Goal: Complete application form: Complete application form

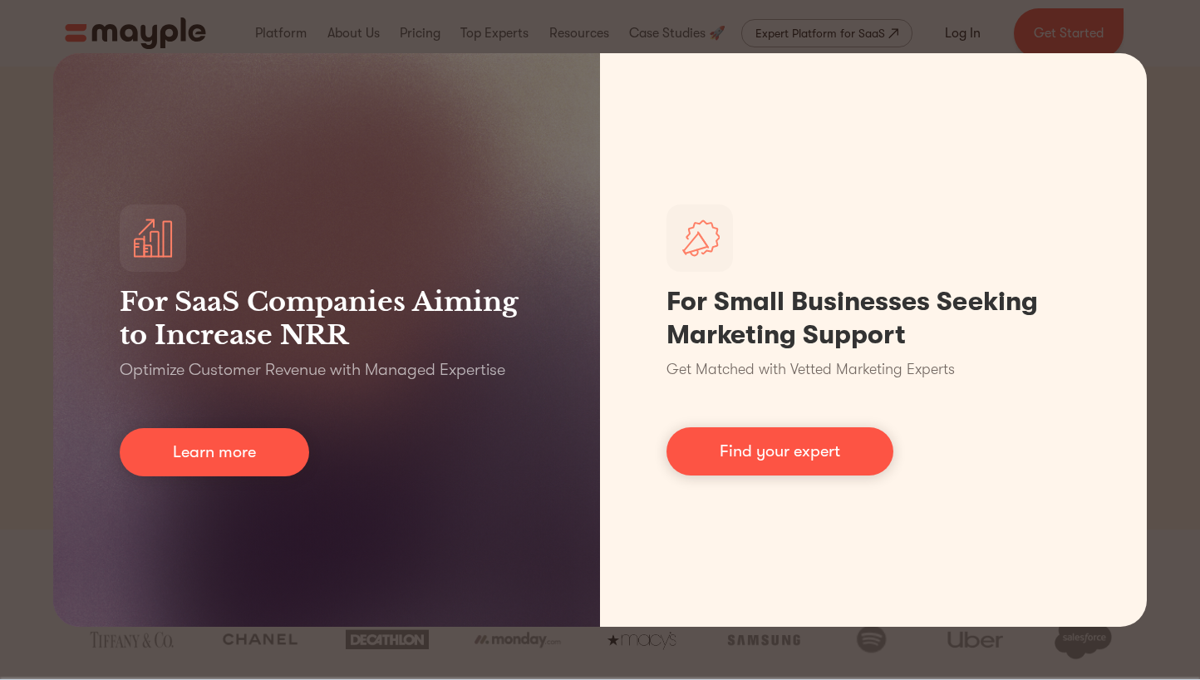
click at [1167, 310] on div "For SaaS Companies Aiming to Increase NRR Optimize Customer Revenue with Manage…" at bounding box center [600, 340] width 1200 height 680
click at [1058, 18] on div "For SaaS Companies Aiming to Increase NRR Optimize Customer Revenue with Manage…" at bounding box center [600, 340] width 1200 height 680
click at [971, 13] on div "For SaaS Companies Aiming to Increase NRR Optimize Customer Revenue with Manage…" at bounding box center [600, 340] width 1200 height 680
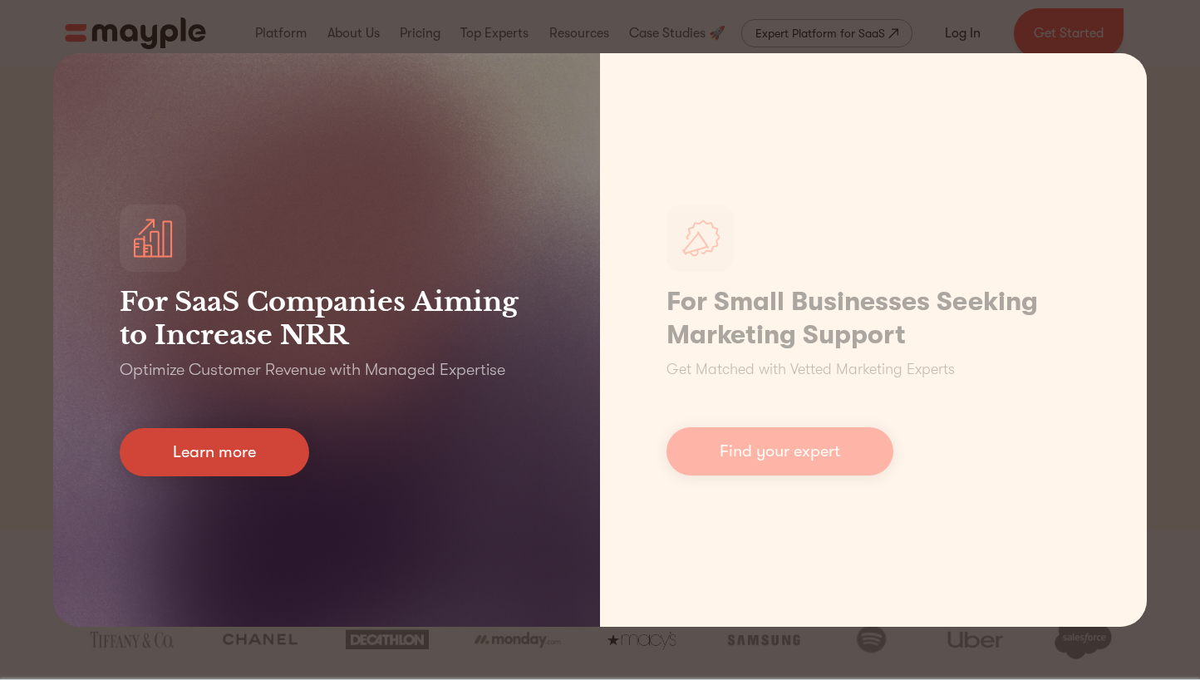
click at [165, 465] on link "Learn more" at bounding box center [215, 452] width 190 height 48
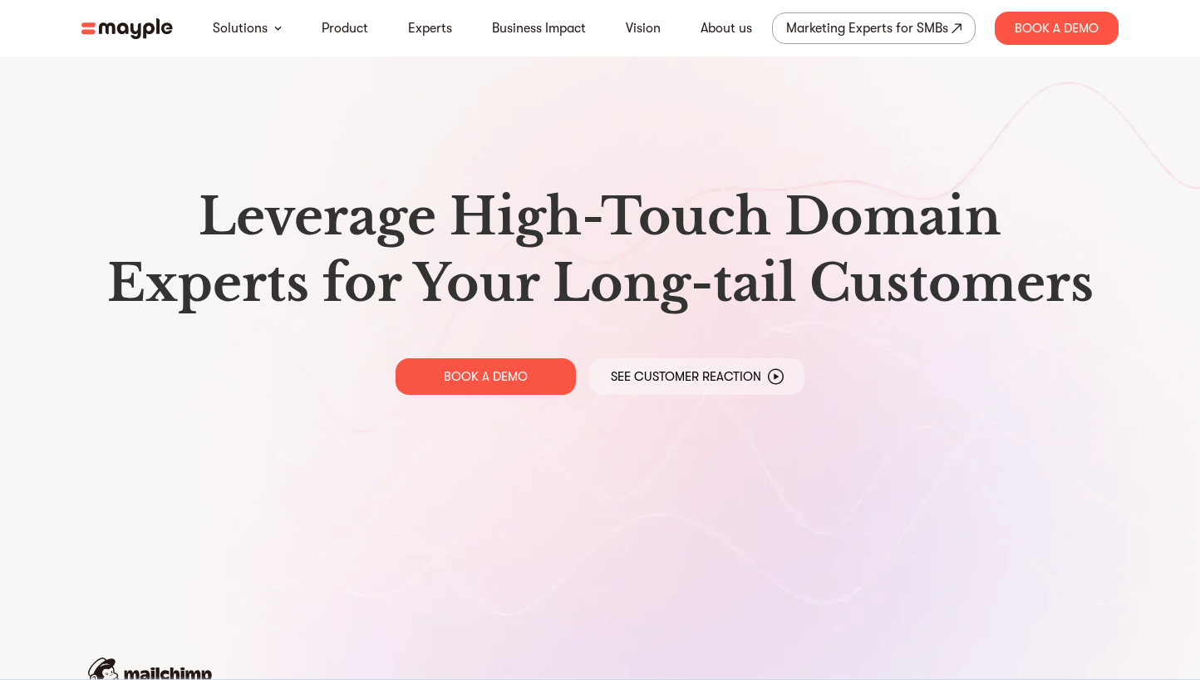
click at [143, 23] on img at bounding box center [126, 28] width 91 height 21
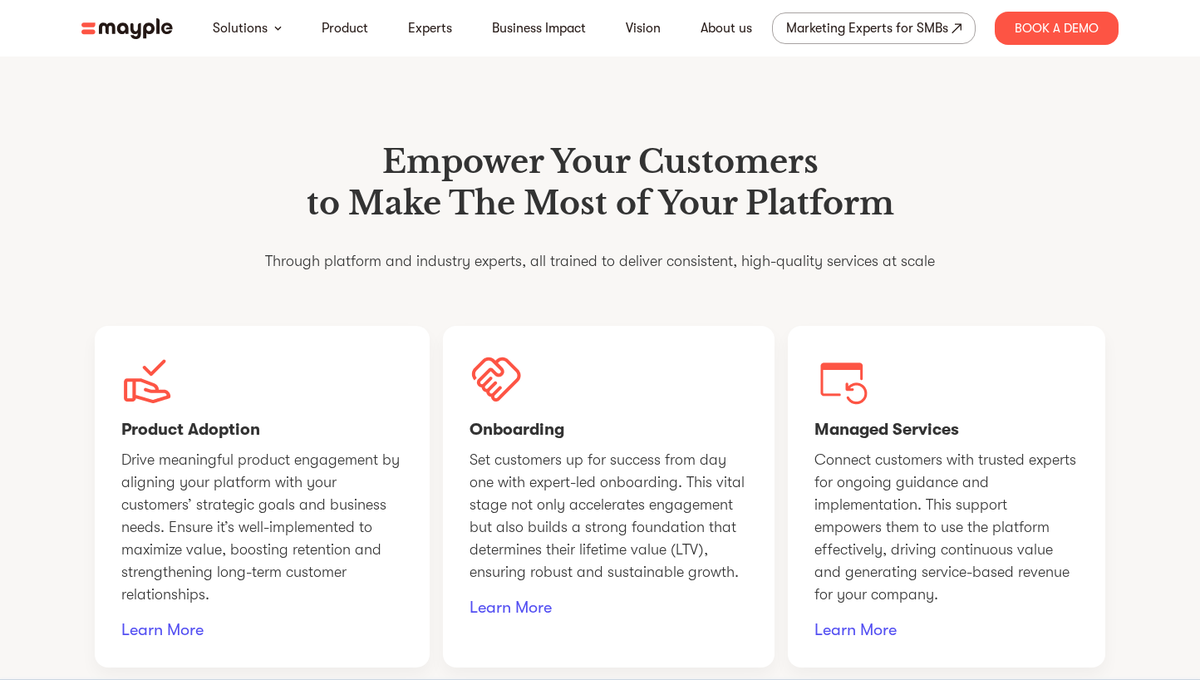
scroll to position [1206, 0]
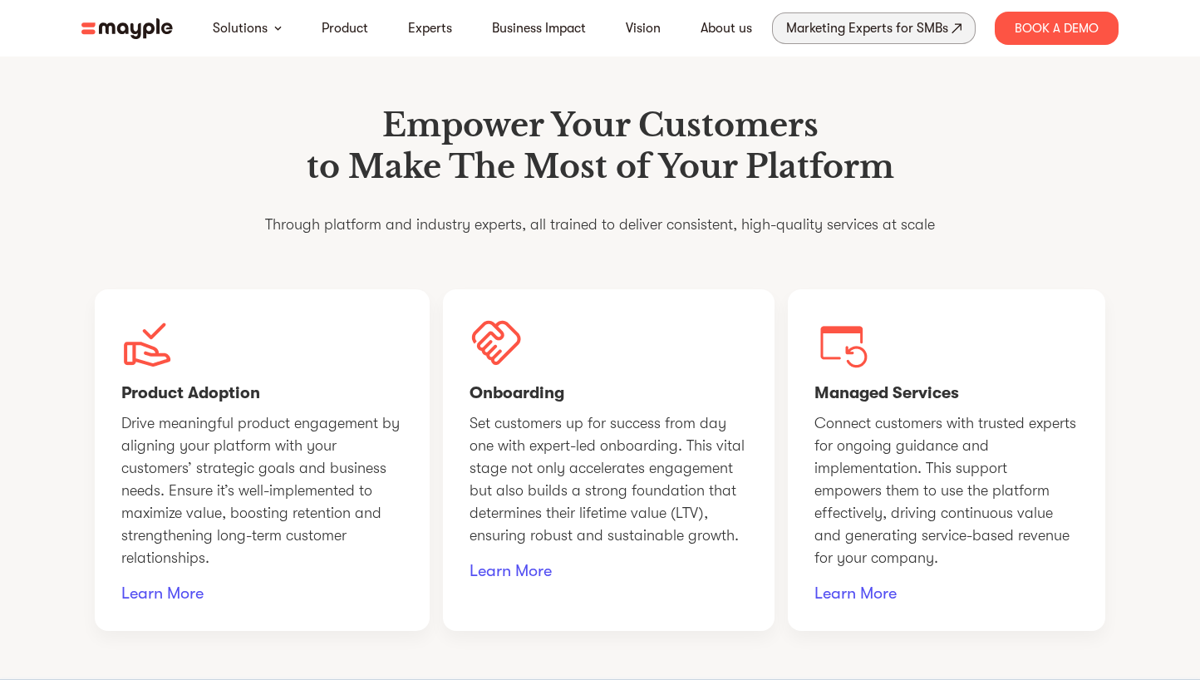
click at [879, 36] on div "Marketing Experts for SMBs" at bounding box center [867, 28] width 162 height 23
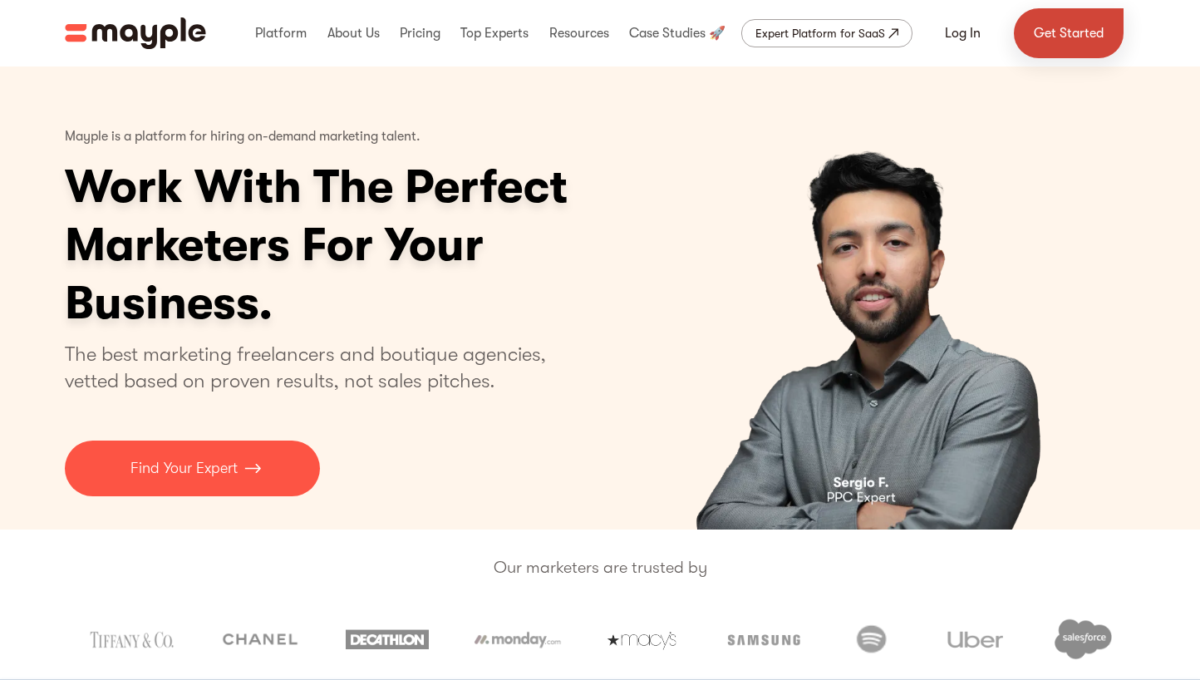
click at [1071, 23] on link "Get Started" at bounding box center [1069, 33] width 110 height 50
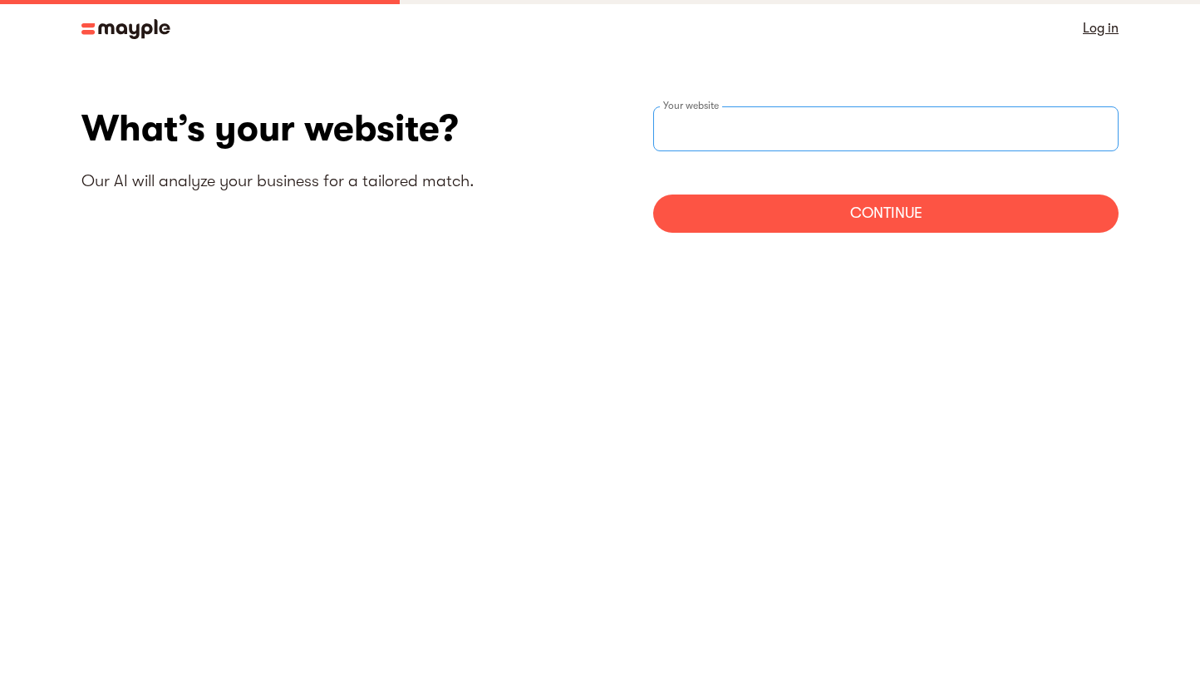
click at [741, 125] on input "websiteStep" at bounding box center [885, 128] width 465 height 45
paste input "https://www.markid.be/"
click at [697, 128] on input "https:https://www.markid.be/" at bounding box center [885, 128] width 465 height 45
type input "https://www.markid.be/"
click at [871, 222] on div "Continue" at bounding box center [885, 213] width 465 height 38
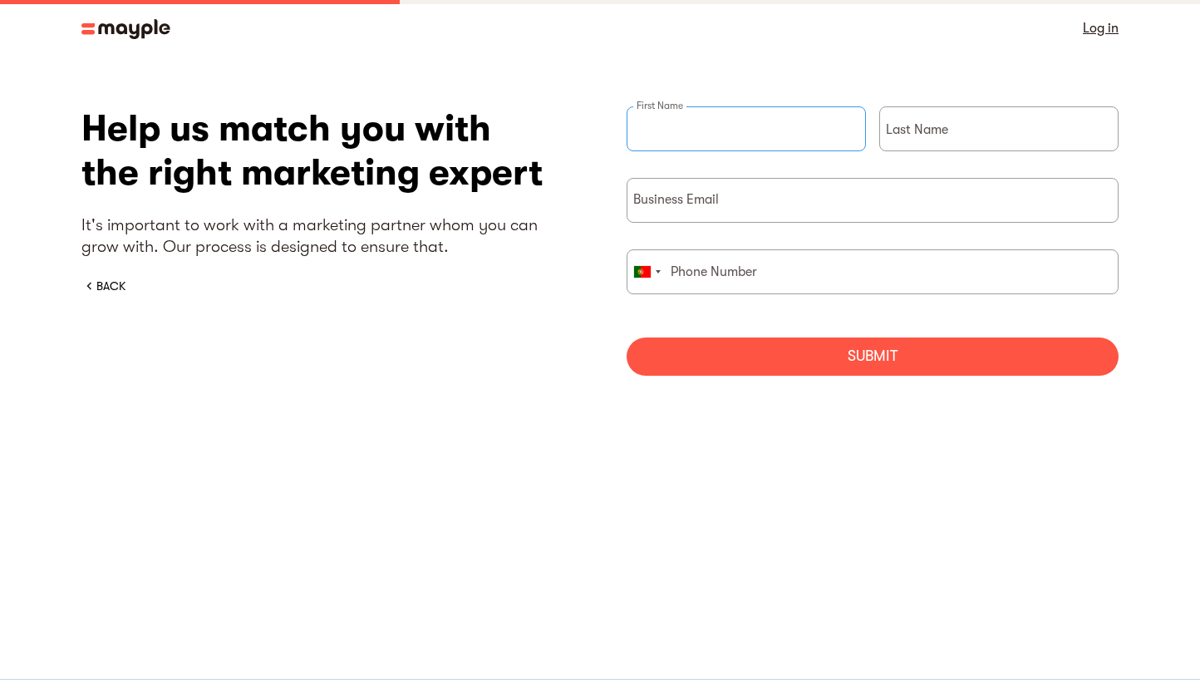
click at [729, 130] on input "briefForm" at bounding box center [746, 128] width 239 height 45
type input "Jef"
type input "Wallican"
click at [410, 312] on div "Help us match you with the right marketing expert It's important to work with a…" at bounding box center [599, 247] width 1037 height 282
click at [475, 229] on p "It's important to work with a marketing partner whom you can grow with. Our pro…" at bounding box center [327, 235] width 492 height 43
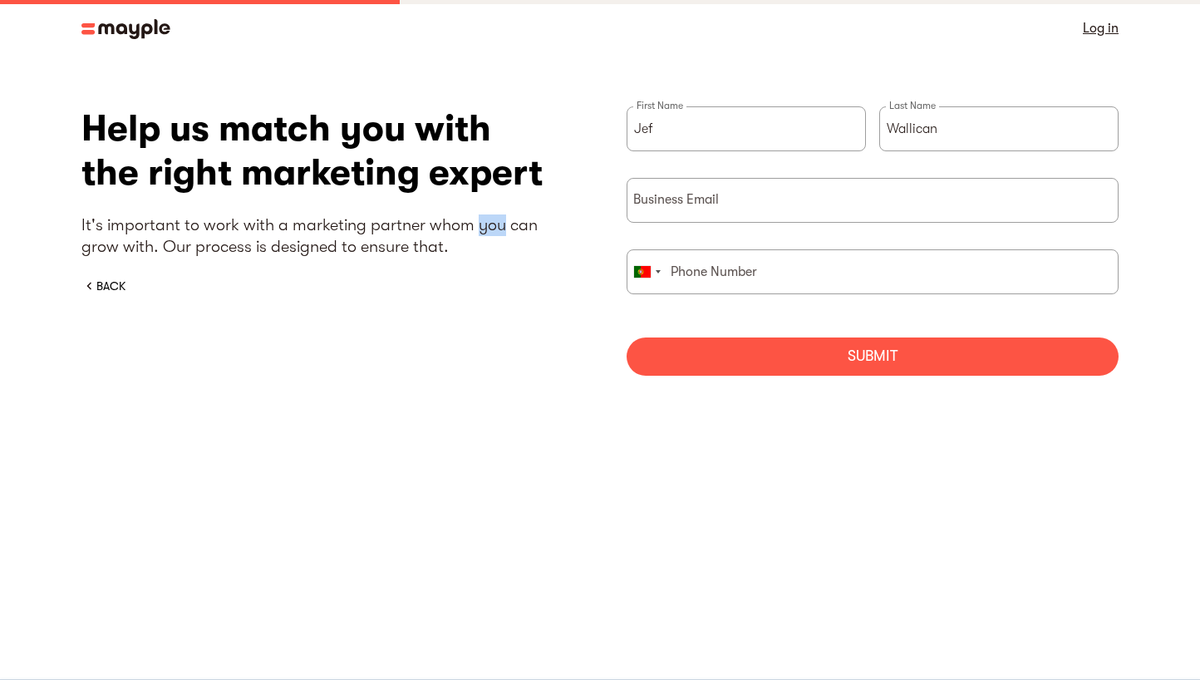
click at [475, 229] on p "It's important to work with a marketing partner whom you can grow with. Our pro…" at bounding box center [327, 235] width 492 height 43
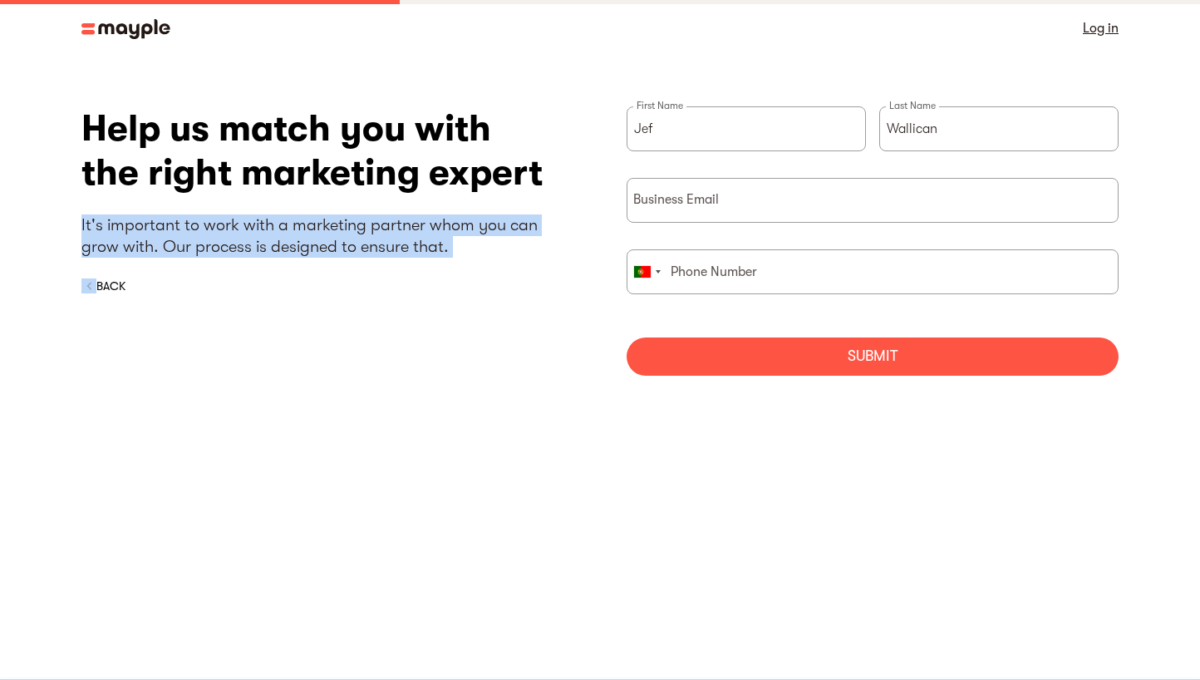
click at [475, 229] on p "It's important to work with a marketing partner whom you can grow with. Our pro…" at bounding box center [327, 235] width 492 height 43
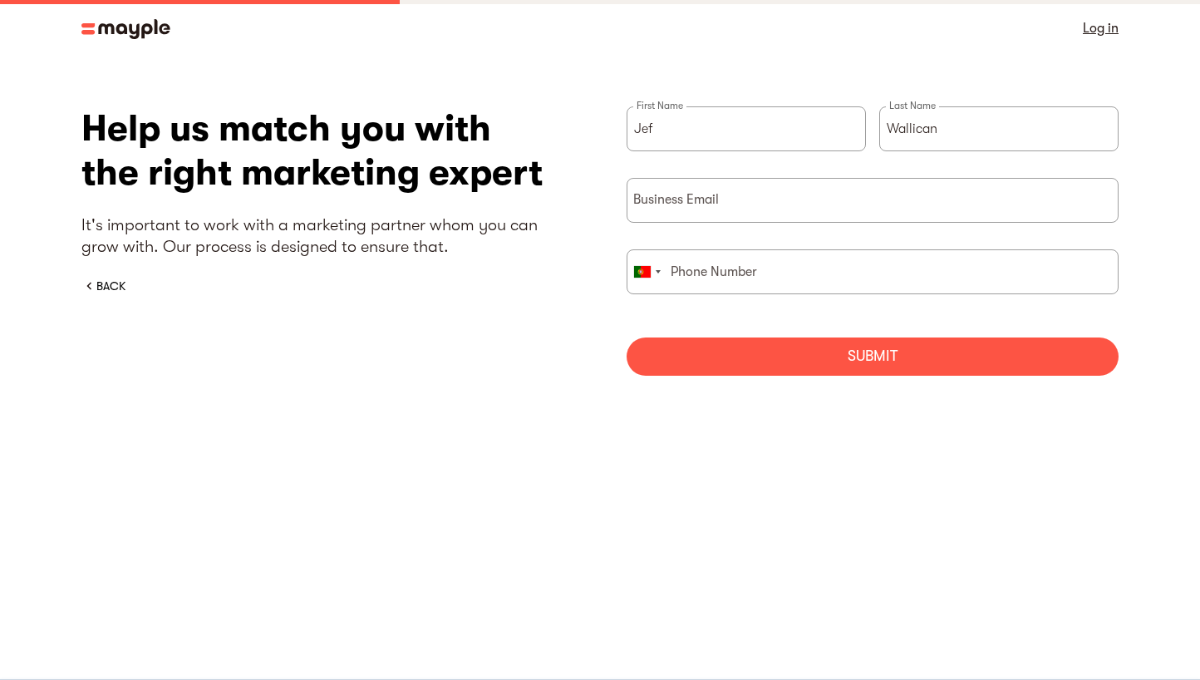
click at [494, 303] on div "Help us match you with the right marketing expert It's important to work with a…" at bounding box center [599, 247] width 1037 height 282
click at [709, 194] on div "Business Email" at bounding box center [873, 200] width 492 height 45
type input "jef@markid.be"
click at [716, 273] on input "briefForm" at bounding box center [873, 271] width 492 height 45
type input "914116950"
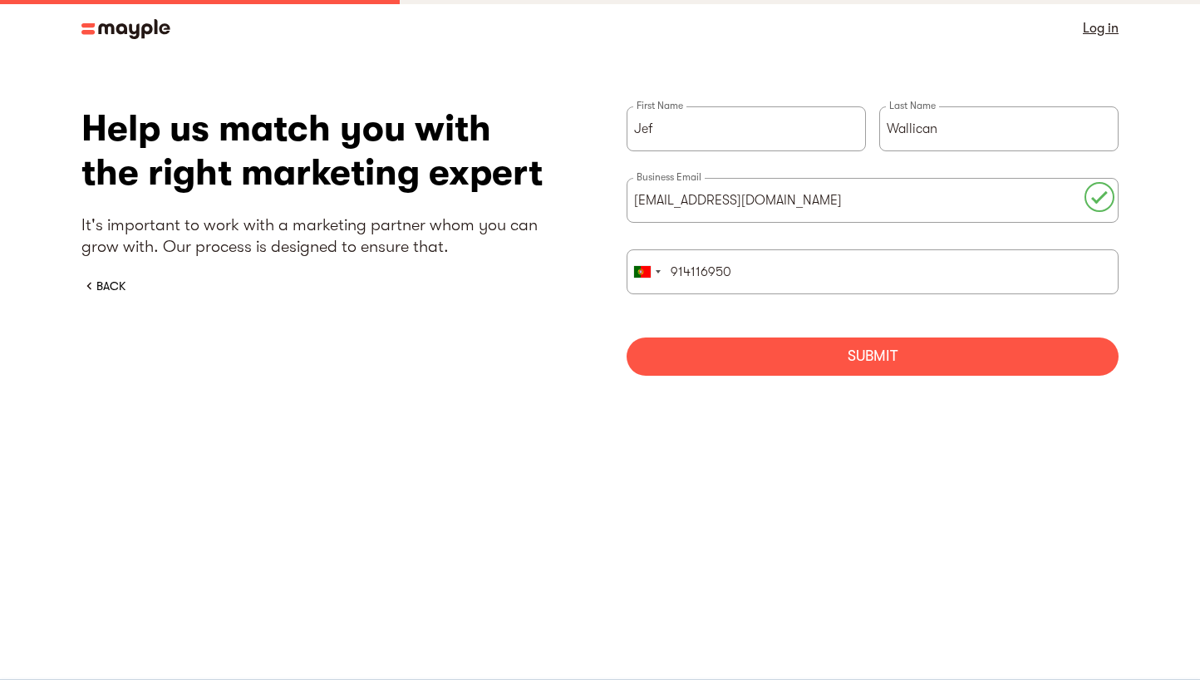
click at [673, 357] on div "Submit" at bounding box center [873, 356] width 492 height 38
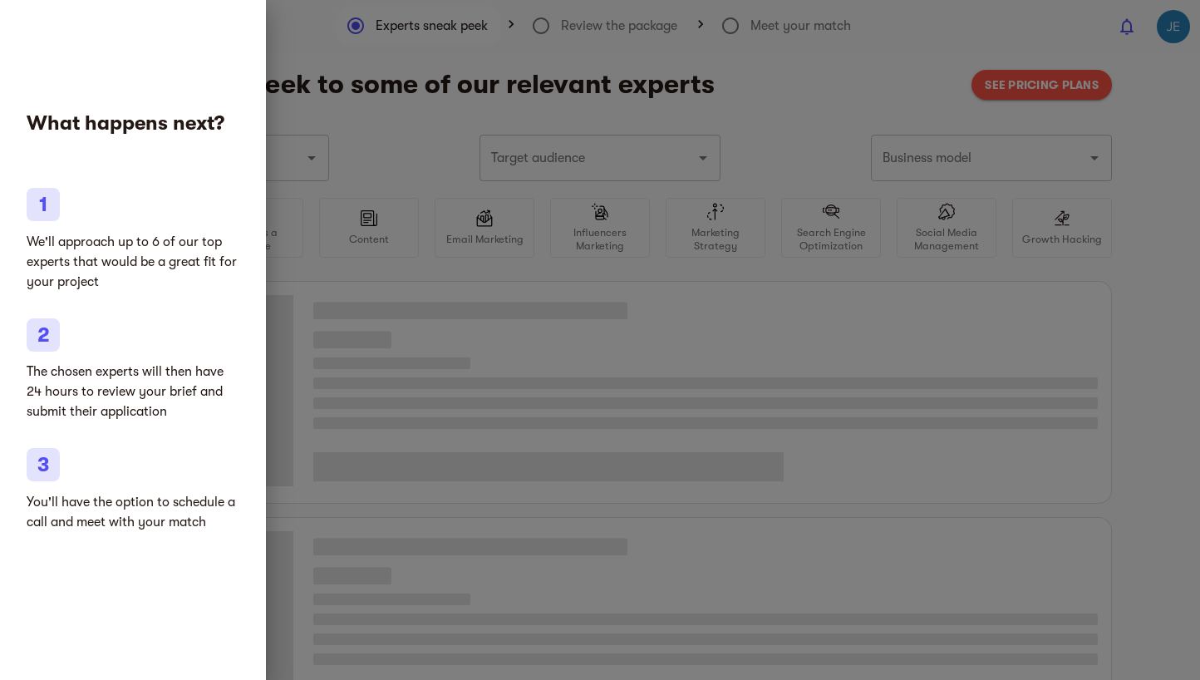
click at [427, 268] on div at bounding box center [600, 340] width 1200 height 680
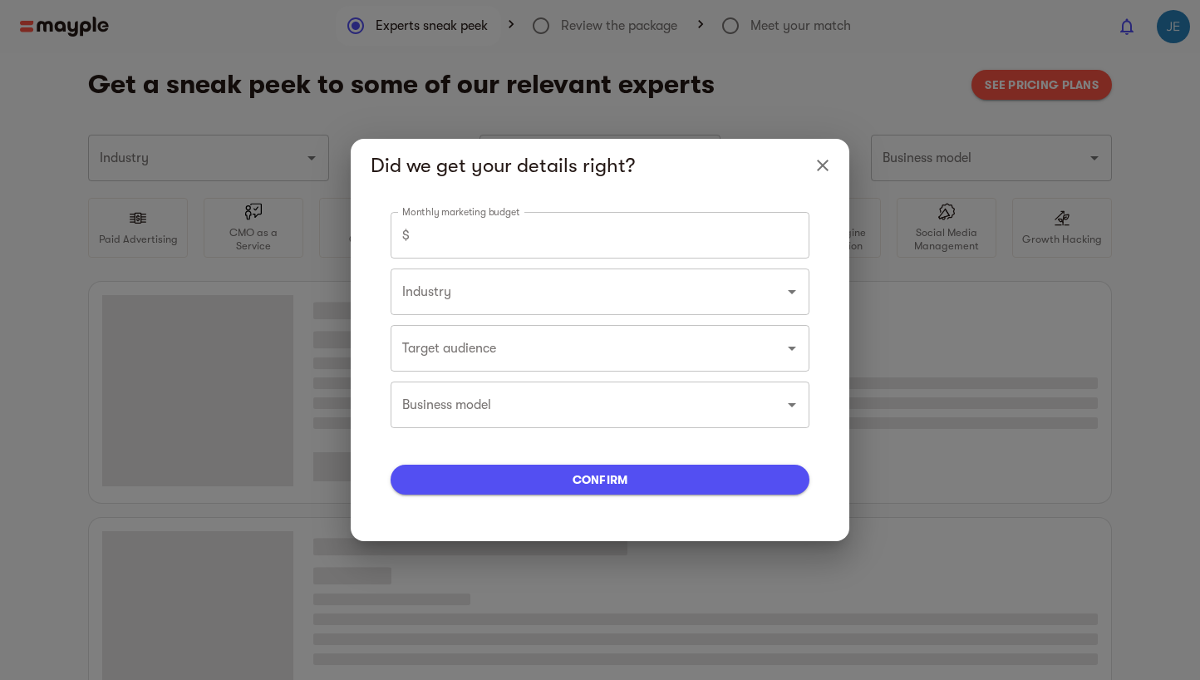
click at [505, 239] on input "number" at bounding box center [612, 235] width 393 height 47
type input "Marketing agencies"
type input "0"
type input "Marketing agencies"
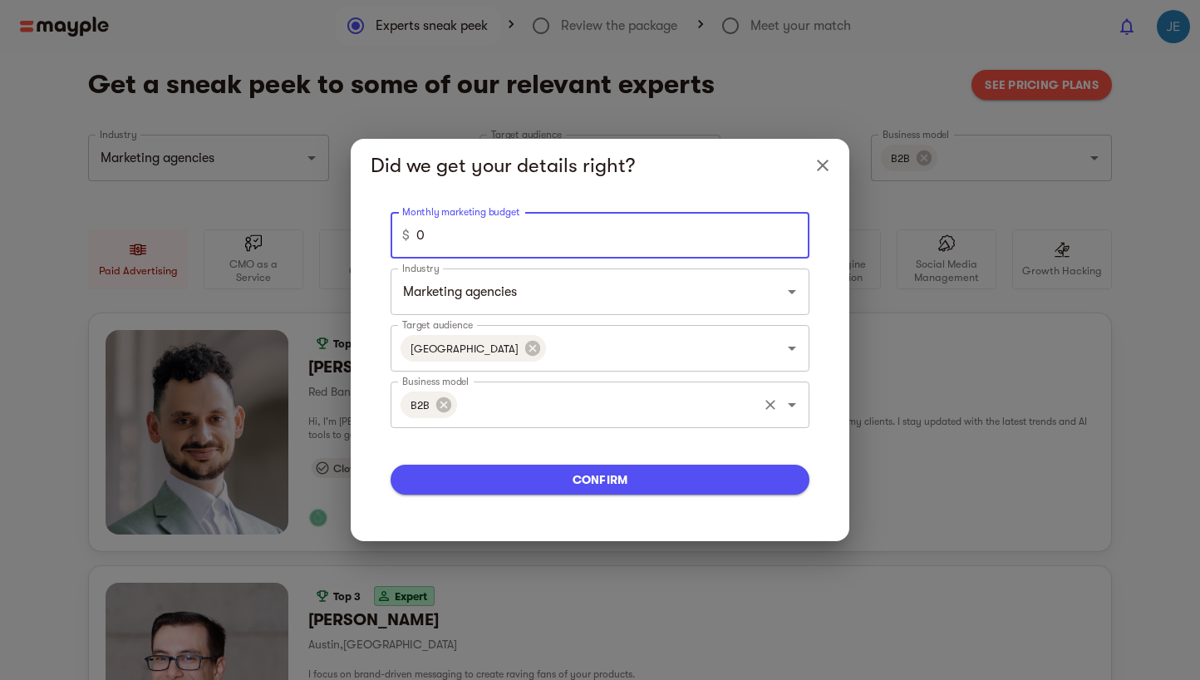
click at [667, 393] on input "Business model" at bounding box center [608, 405] width 296 height 32
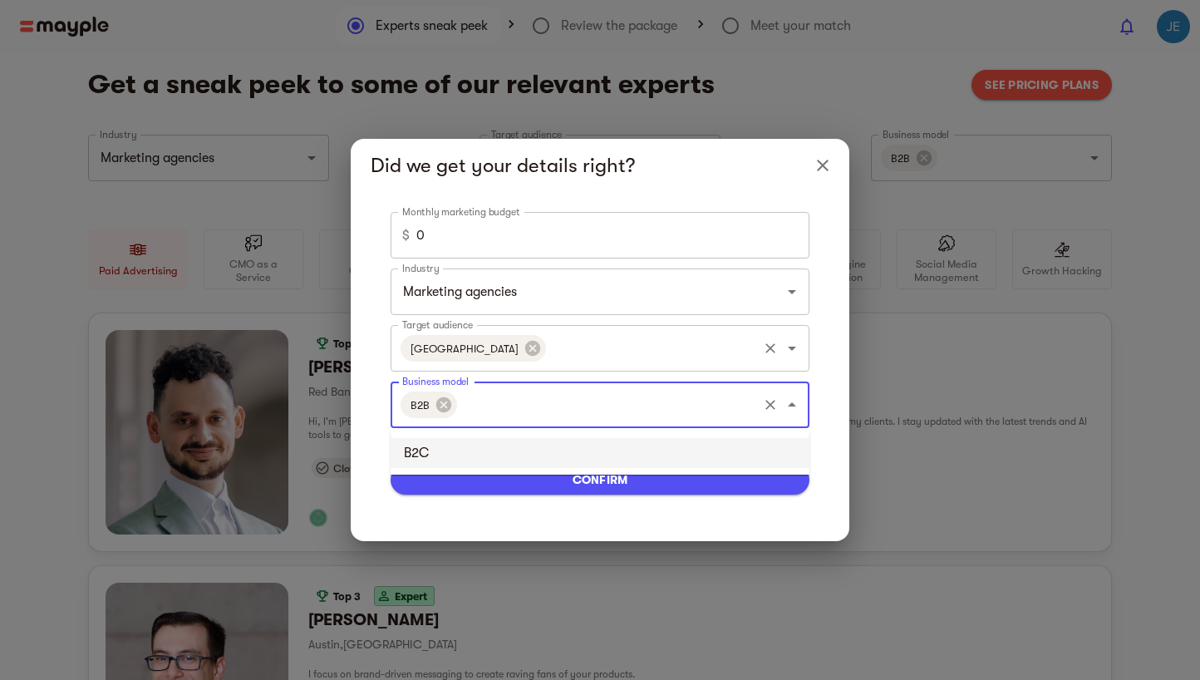
click at [593, 352] on input "Target audience" at bounding box center [652, 348] width 207 height 32
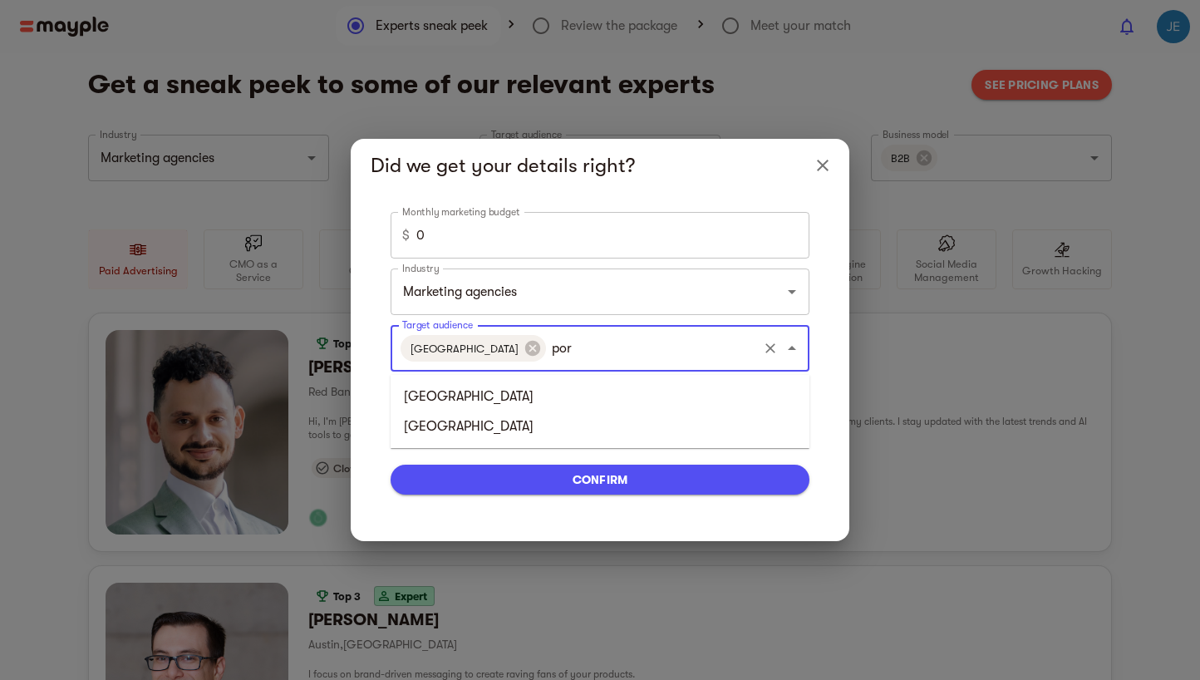
type input "port"
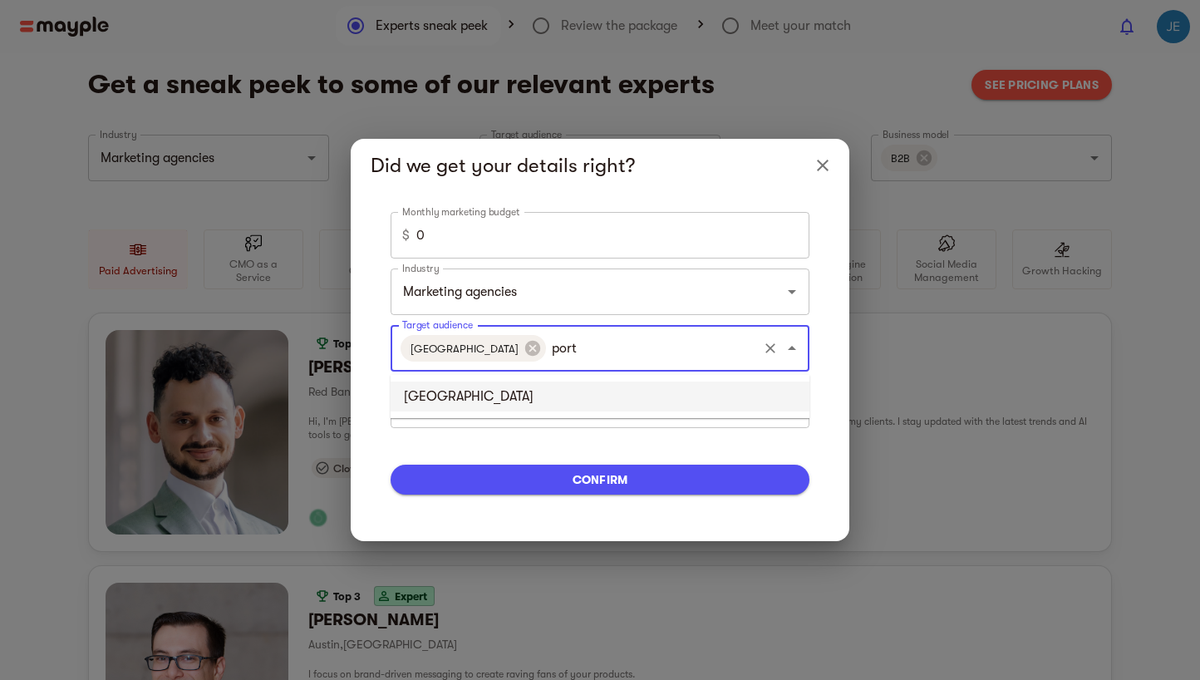
click at [508, 407] on li "[GEOGRAPHIC_DATA]" at bounding box center [600, 397] width 419 height 30
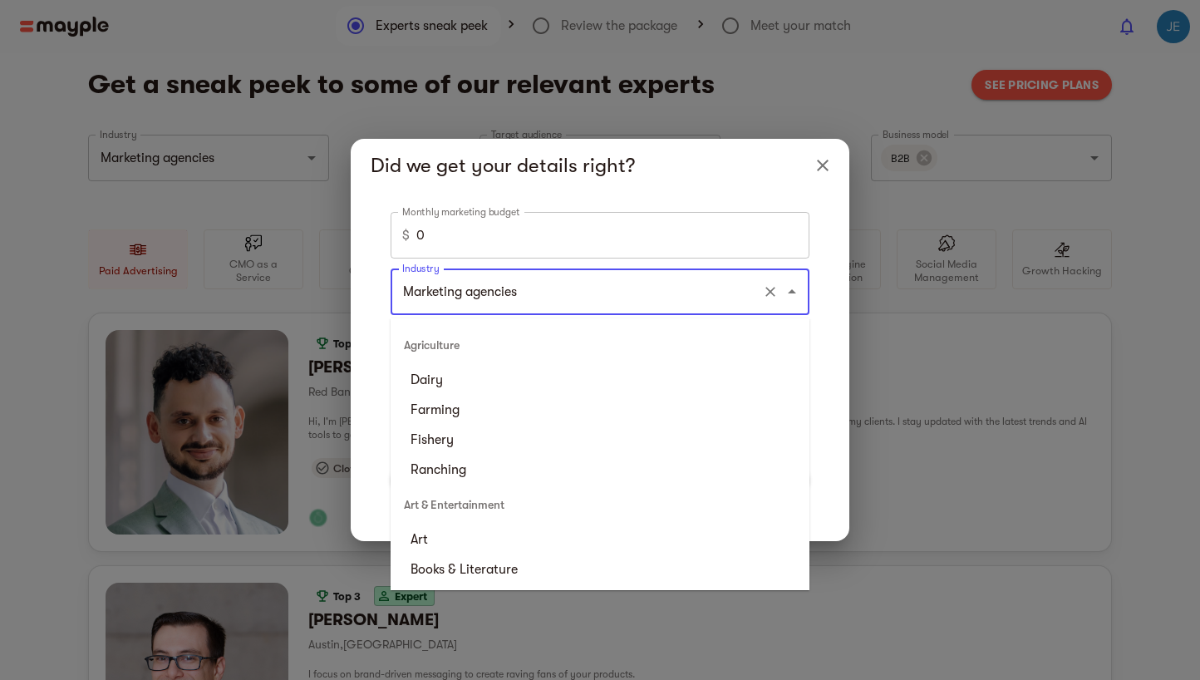
click at [620, 289] on input "Marketing agencies" at bounding box center [576, 292] width 357 height 32
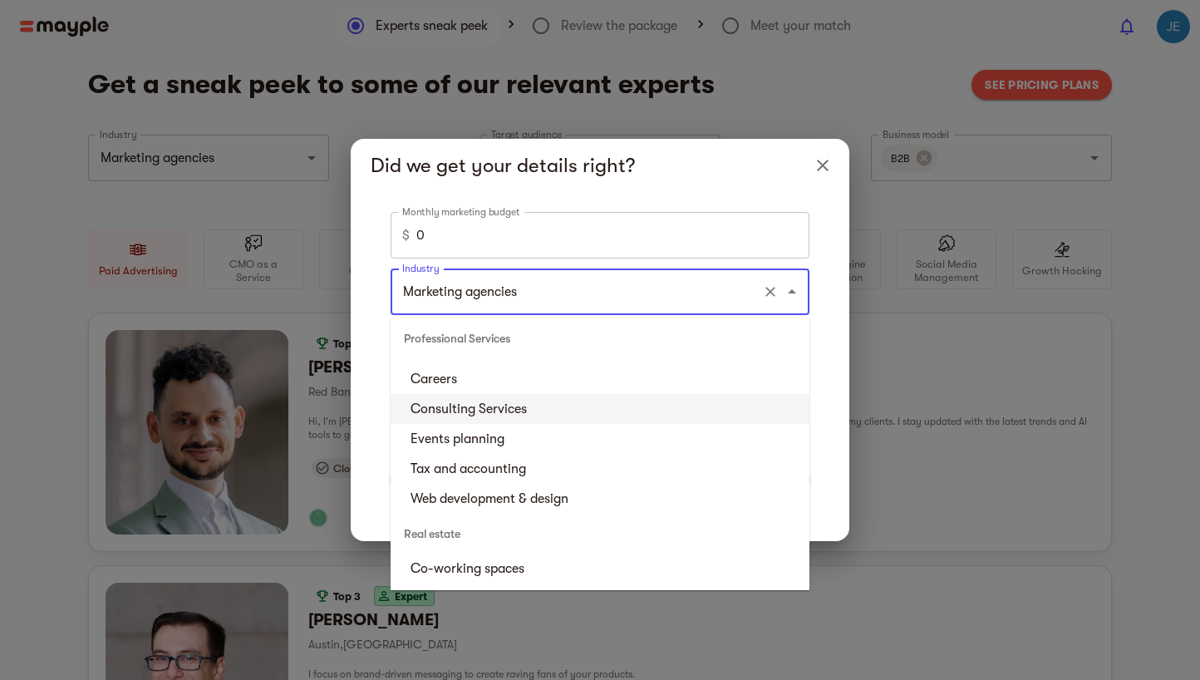
scroll to position [4491, 0]
click at [554, 419] on li "Consulting Services" at bounding box center [600, 407] width 419 height 30
type input "Consulting Services"
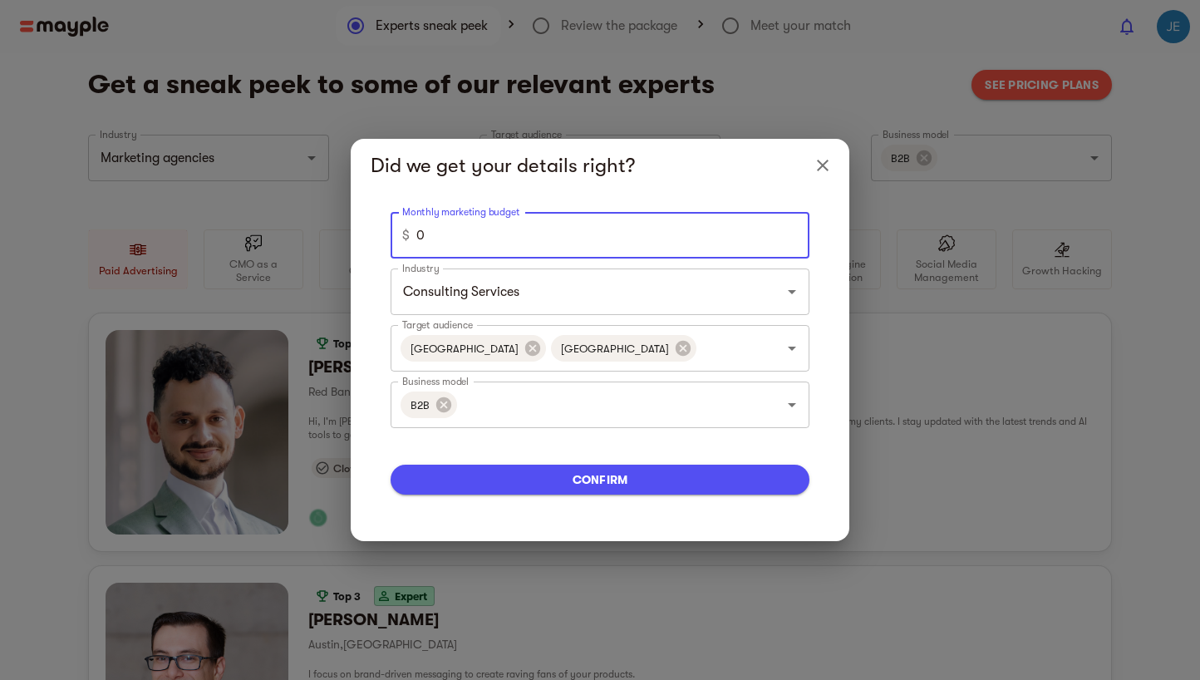
click at [535, 237] on input "0" at bounding box center [612, 235] width 393 height 47
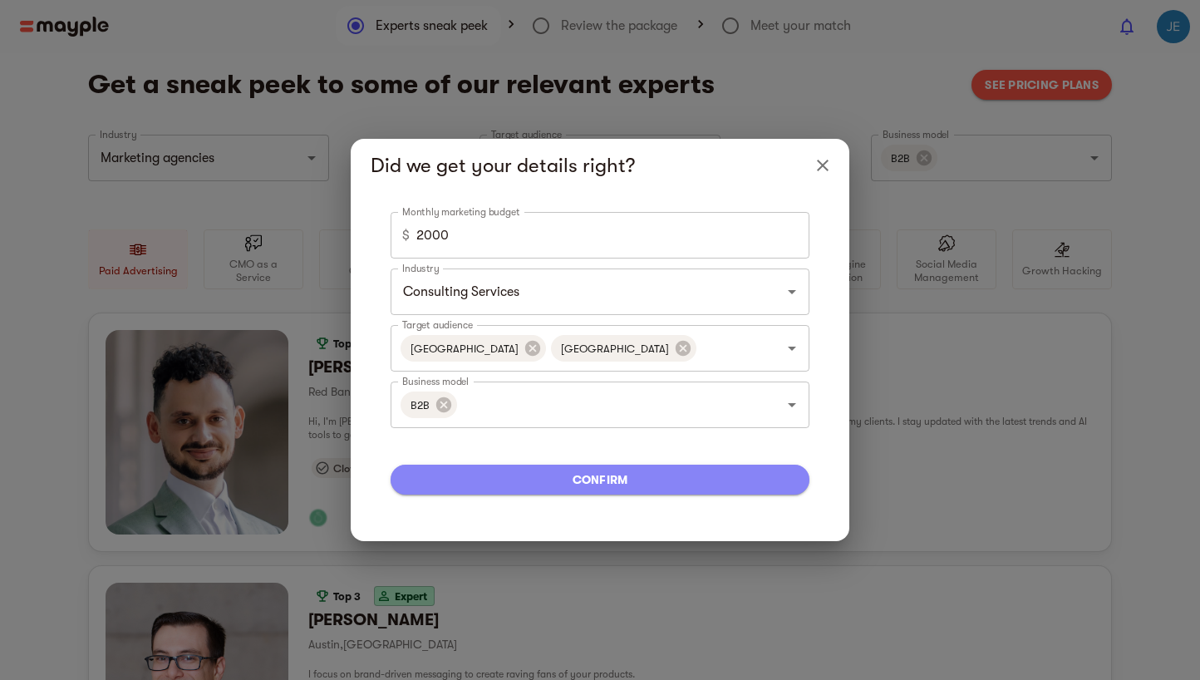
click at [653, 478] on span "confirm" at bounding box center [600, 480] width 392 height 20
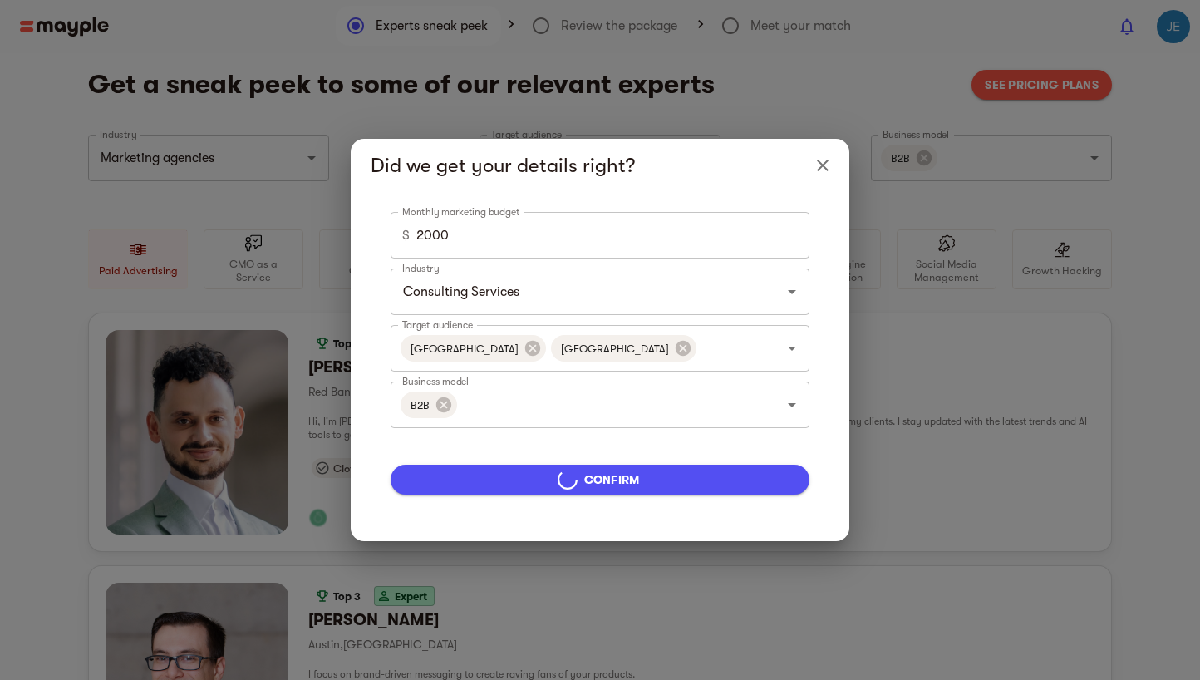
type input "5000"
type input "Marketing agencies"
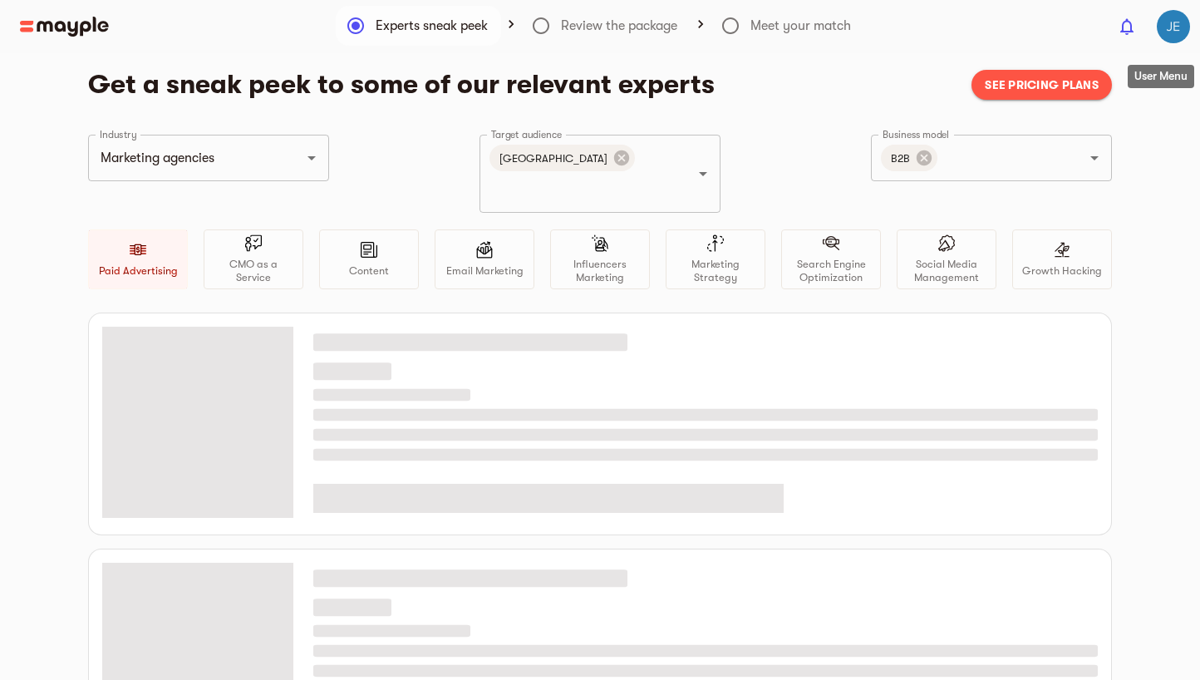
click at [1169, 37] on img "button" at bounding box center [1173, 26] width 33 height 33
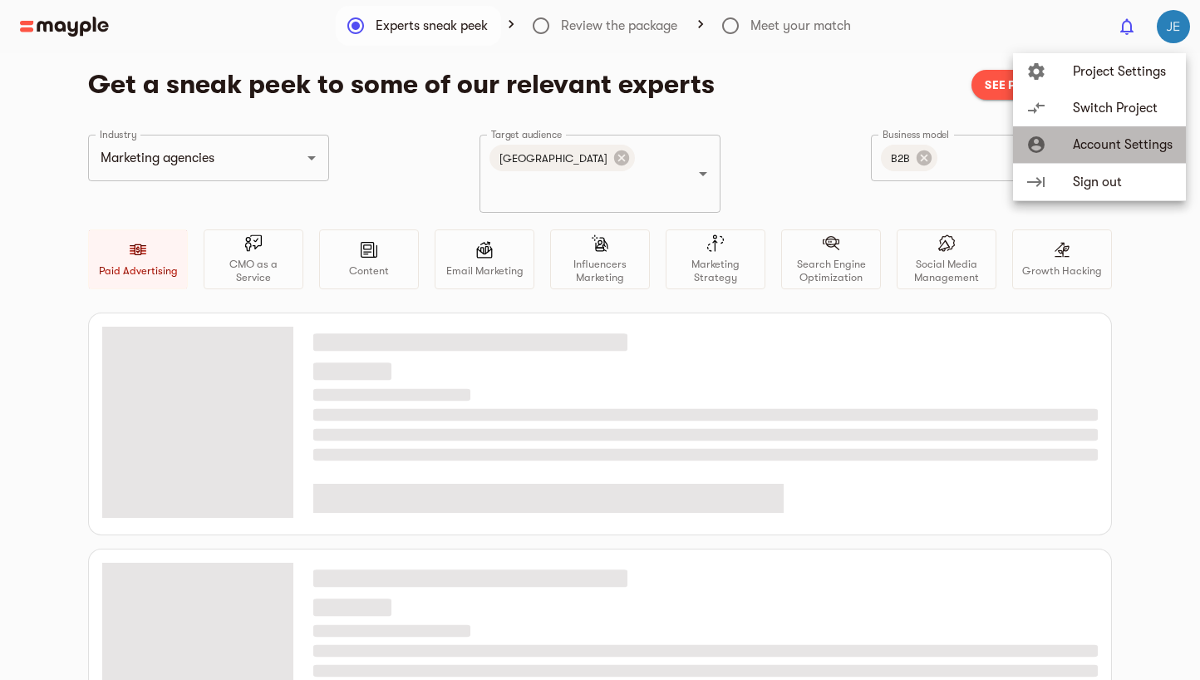
click at [1094, 141] on span "Account Settings" at bounding box center [1123, 145] width 100 height 20
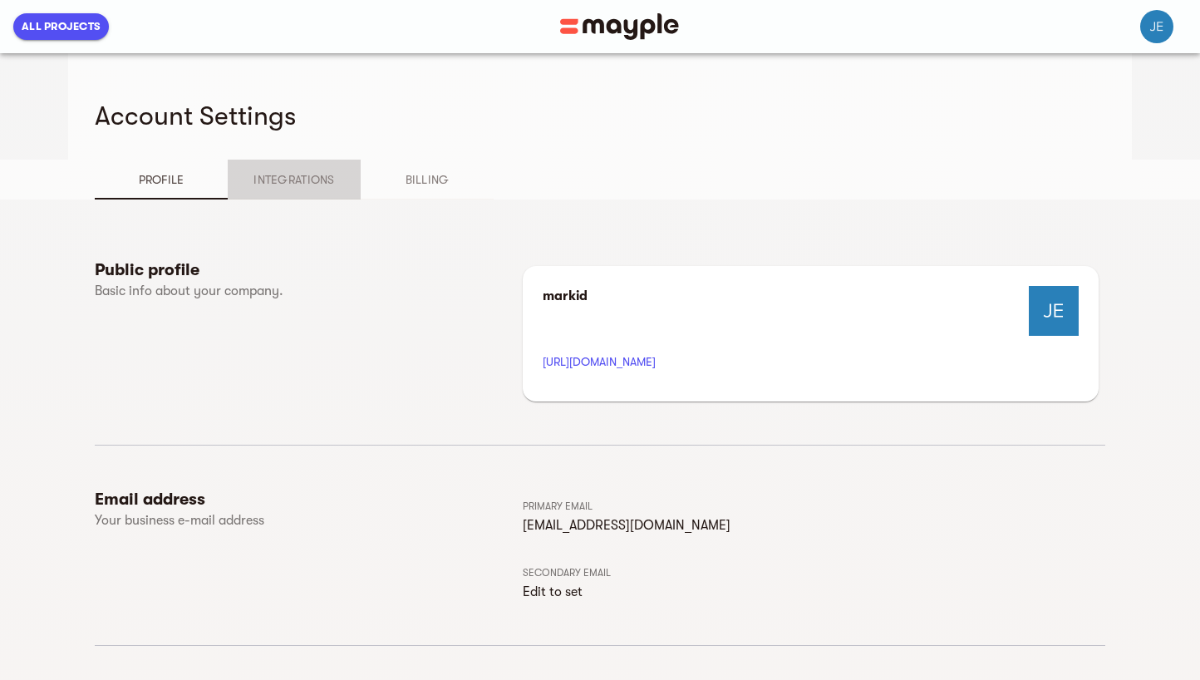
click at [300, 187] on span "Integrations" at bounding box center [294, 180] width 113 height 20
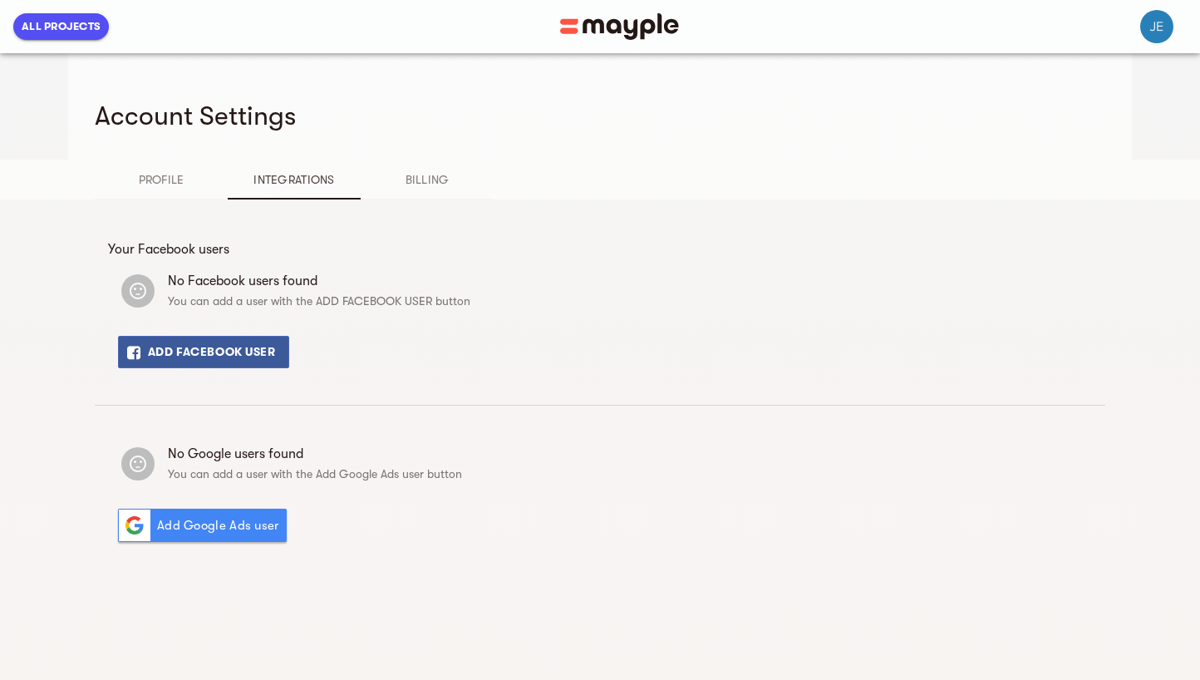
click at [461, 190] on button "Billing" at bounding box center [427, 180] width 133 height 40
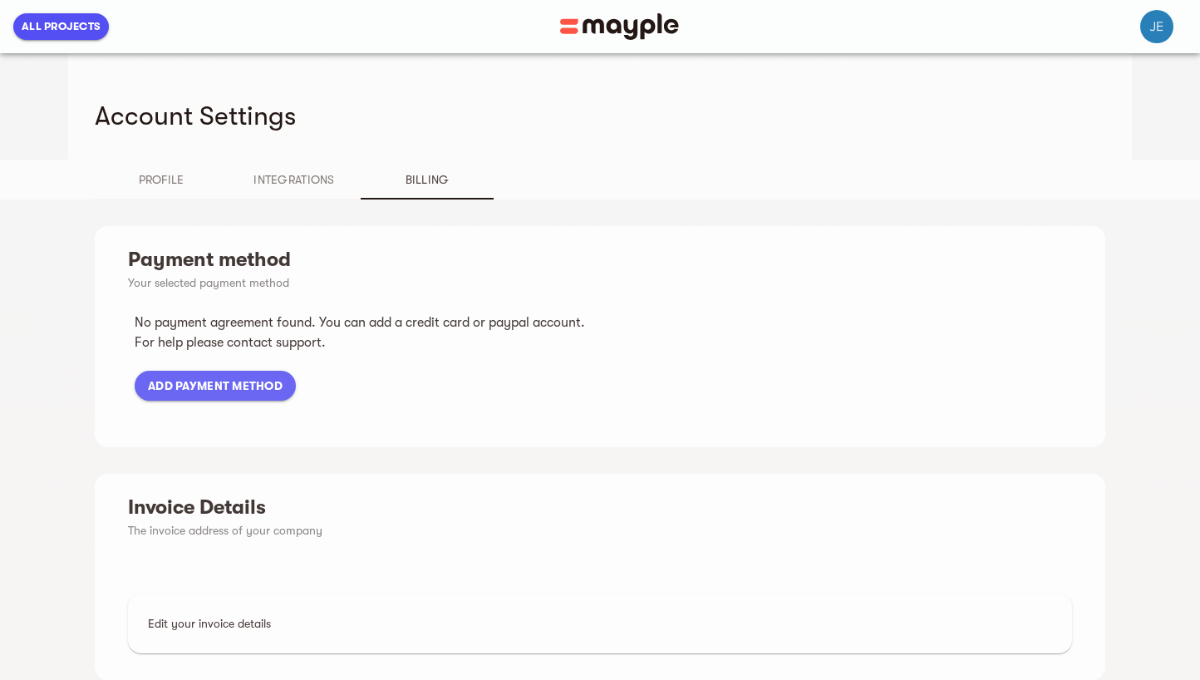
click at [176, 182] on span "Profile" at bounding box center [161, 180] width 113 height 20
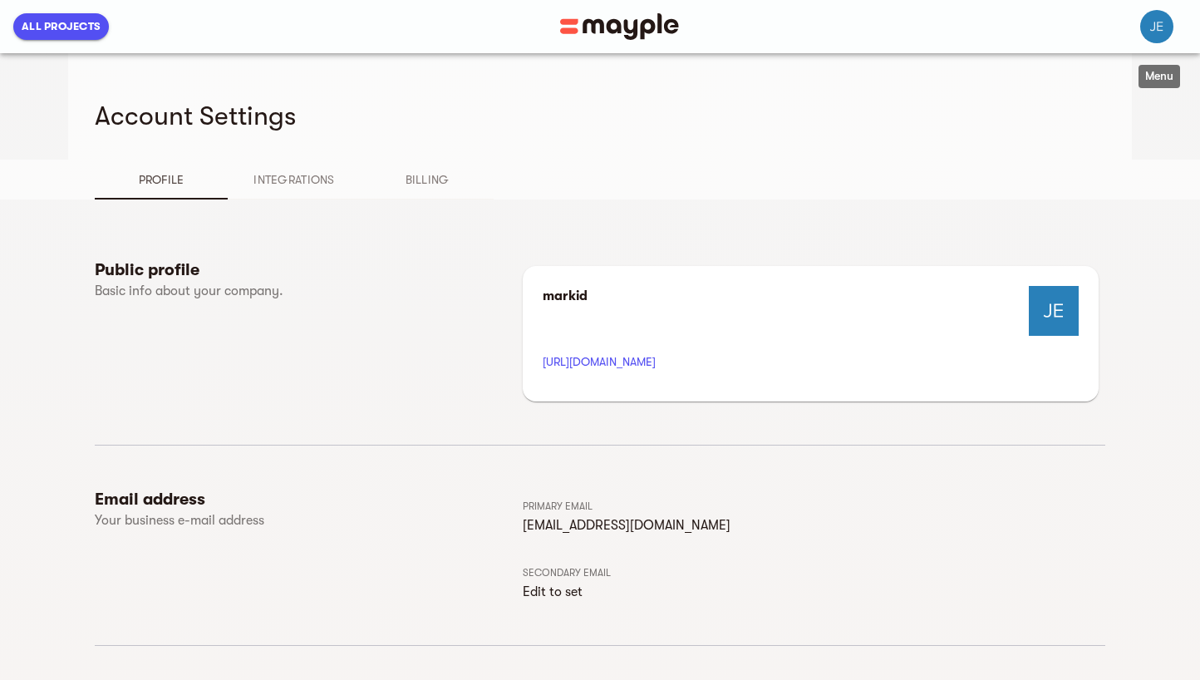
click at [1146, 36] on img "button" at bounding box center [1156, 26] width 33 height 33
click at [1088, 103] on span "Account Settings" at bounding box center [1123, 108] width 100 height 20
click at [756, 134] on div at bounding box center [600, 340] width 1200 height 680
click at [55, 32] on span "All Projects" at bounding box center [61, 27] width 79 height 20
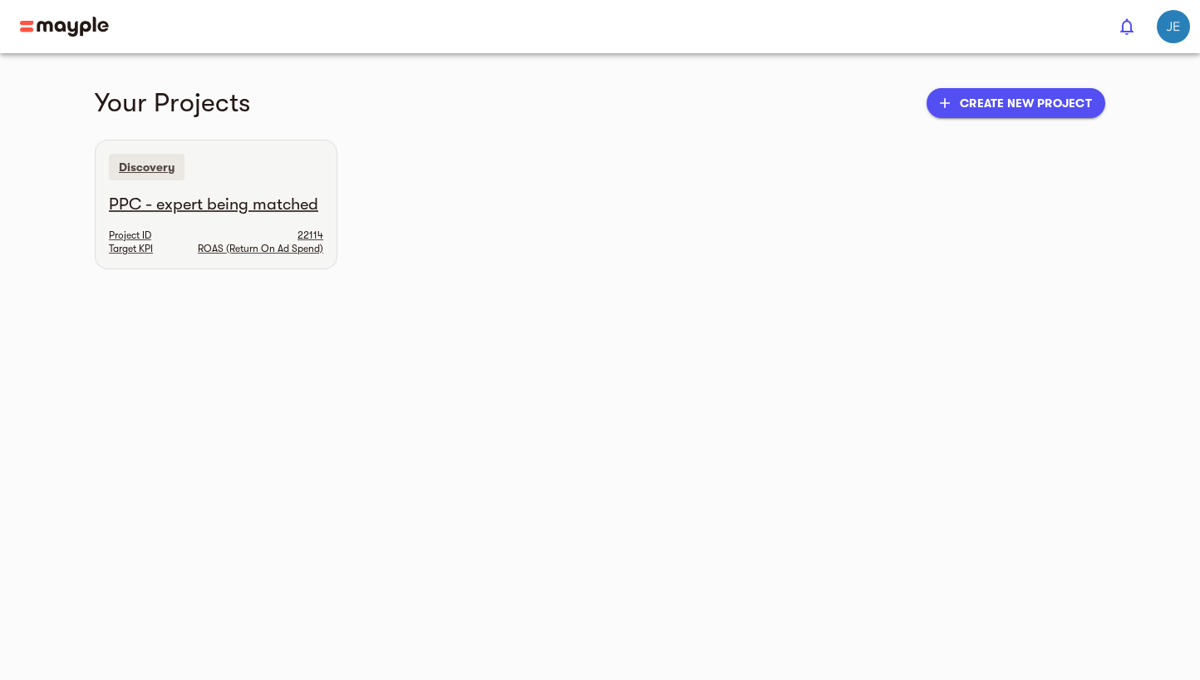
click at [285, 190] on div "Discovery" at bounding box center [216, 166] width 241 height 53
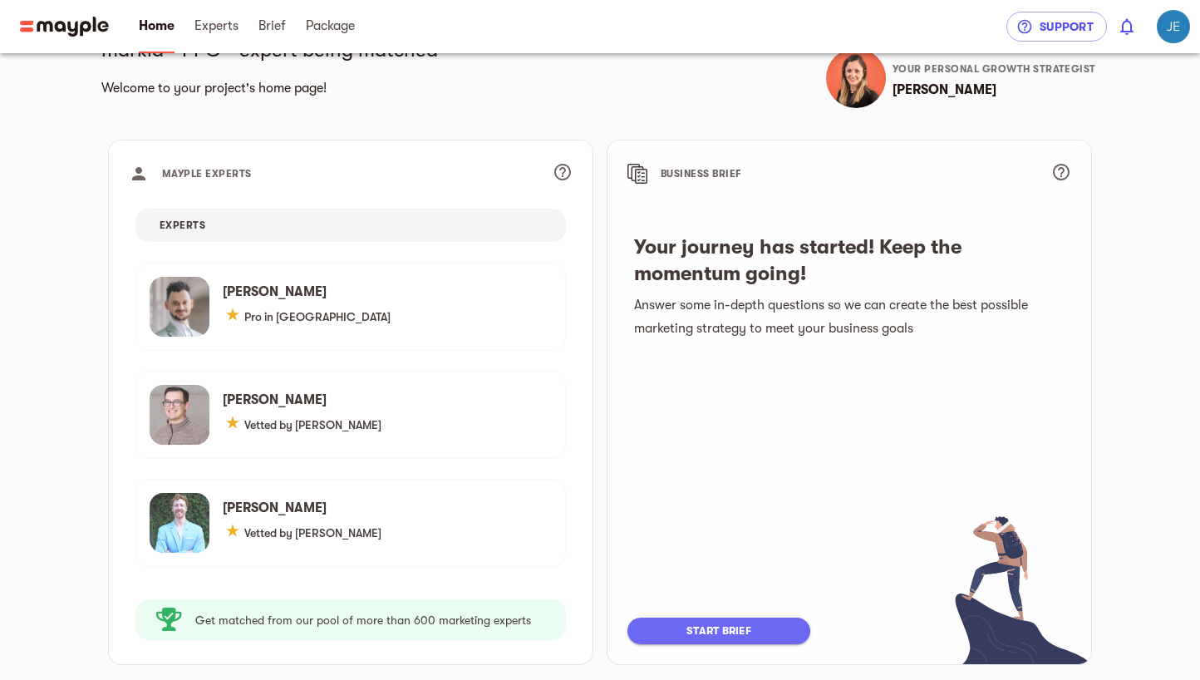
scroll to position [58, 0]
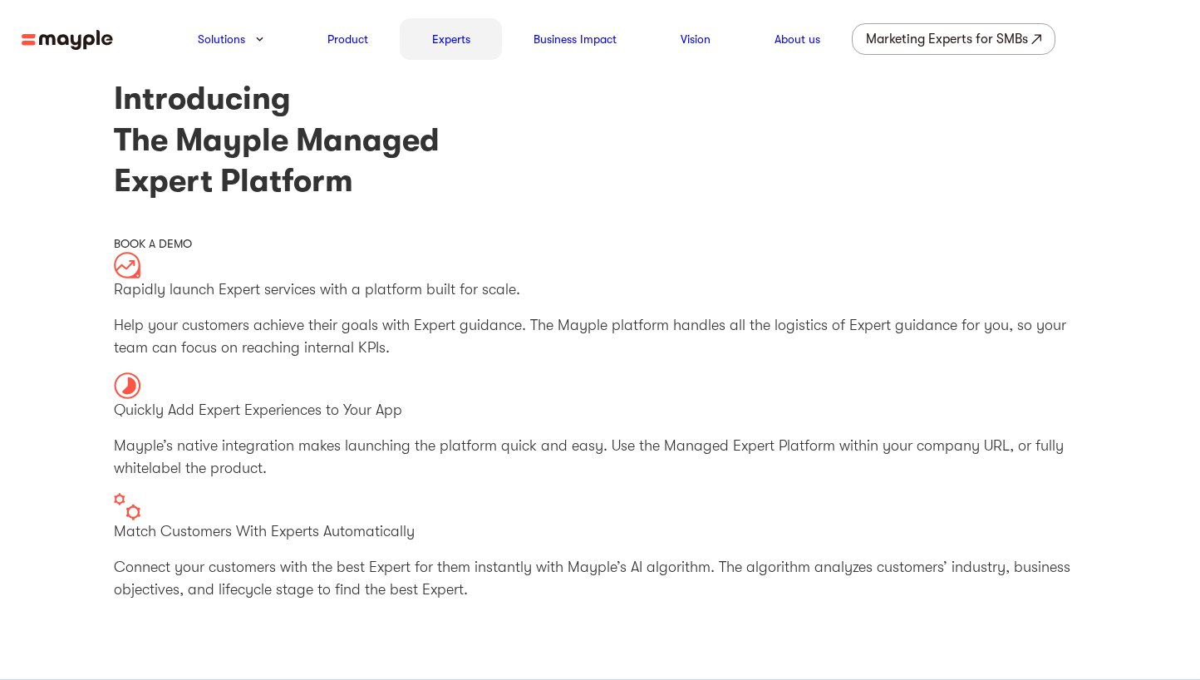
click at [446, 37] on link "Experts" at bounding box center [451, 39] width 38 height 20
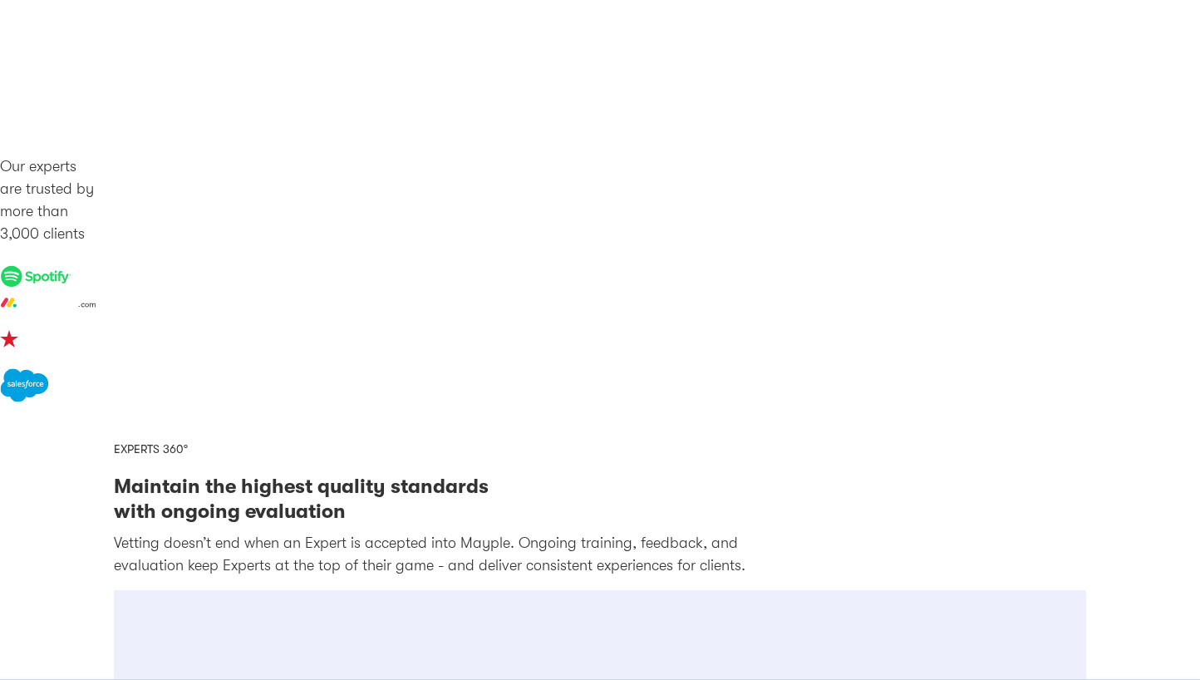
scroll to position [2189, 0]
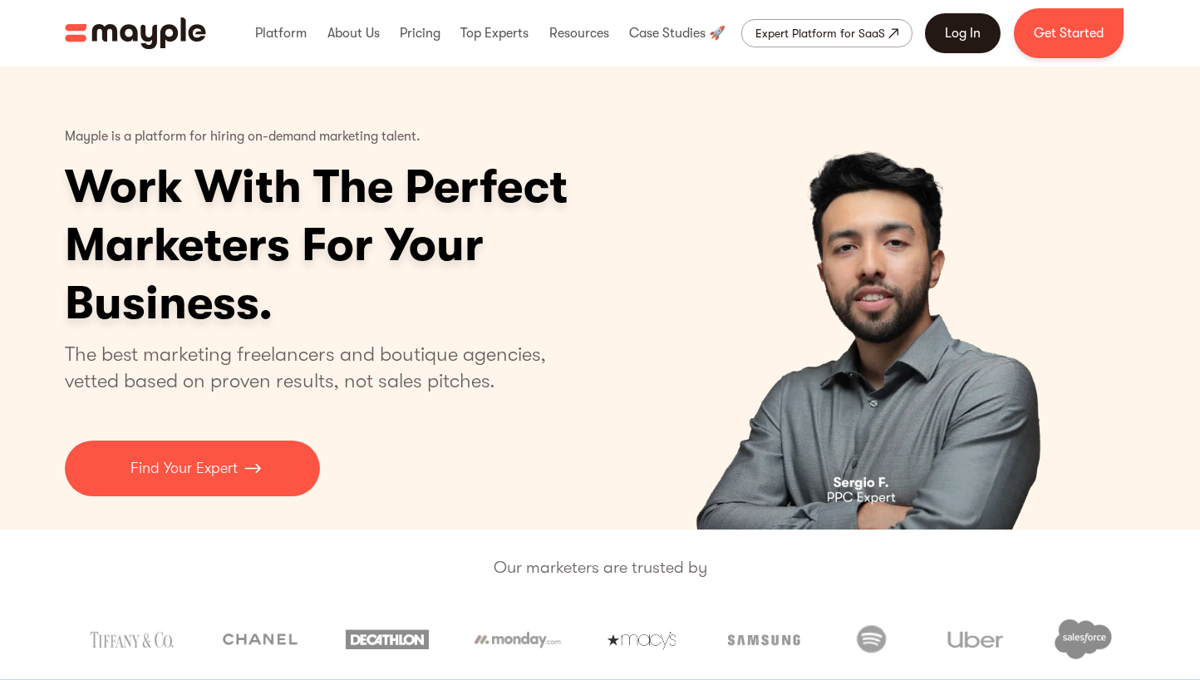
click at [953, 33] on link "Log In" at bounding box center [963, 33] width 76 height 40
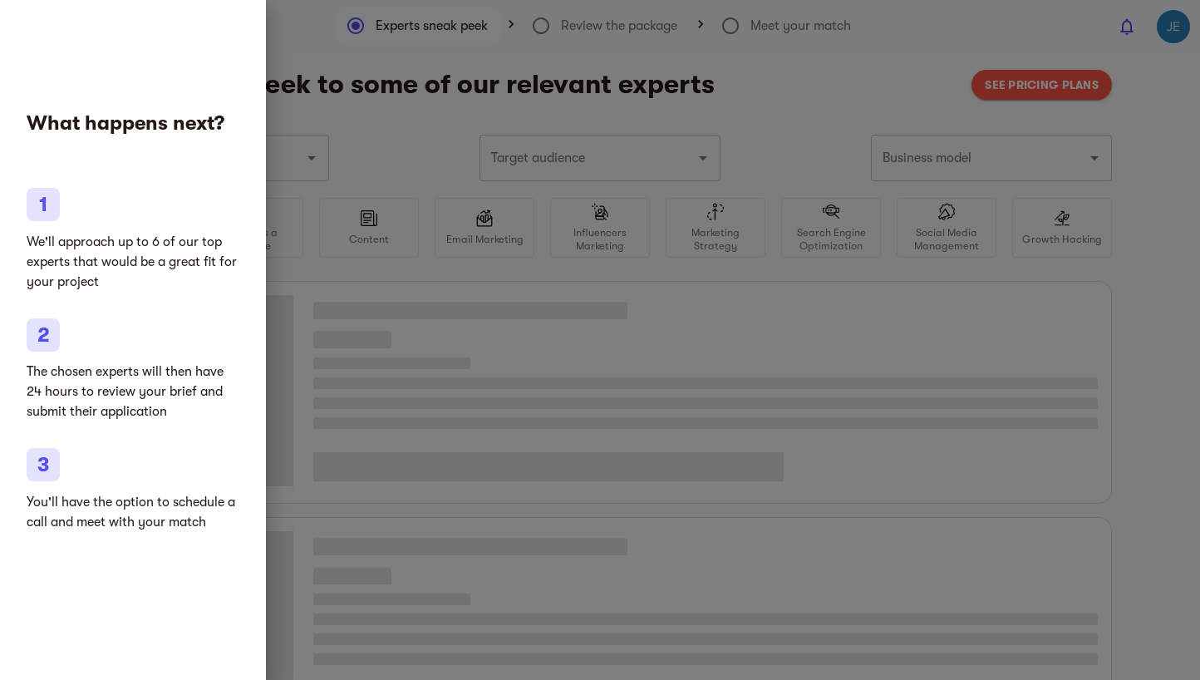
click at [328, 314] on div at bounding box center [600, 340] width 1200 height 680
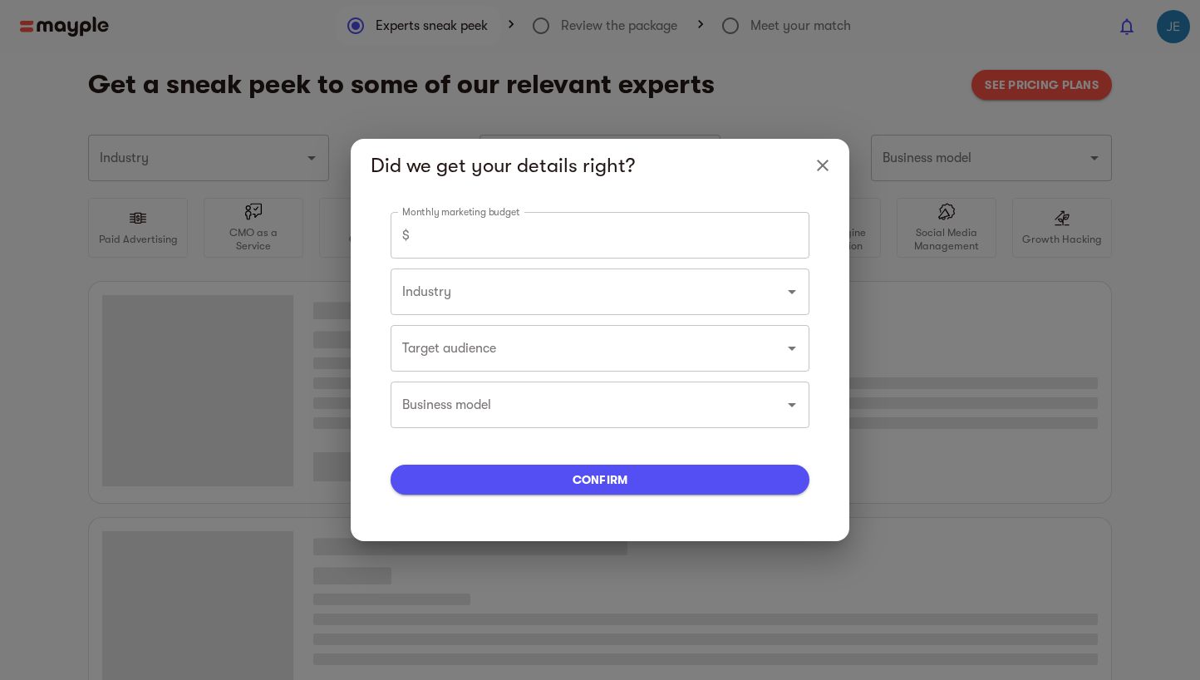
type input "Marketing agencies"
type input "5000"
type input "Marketing agencies"
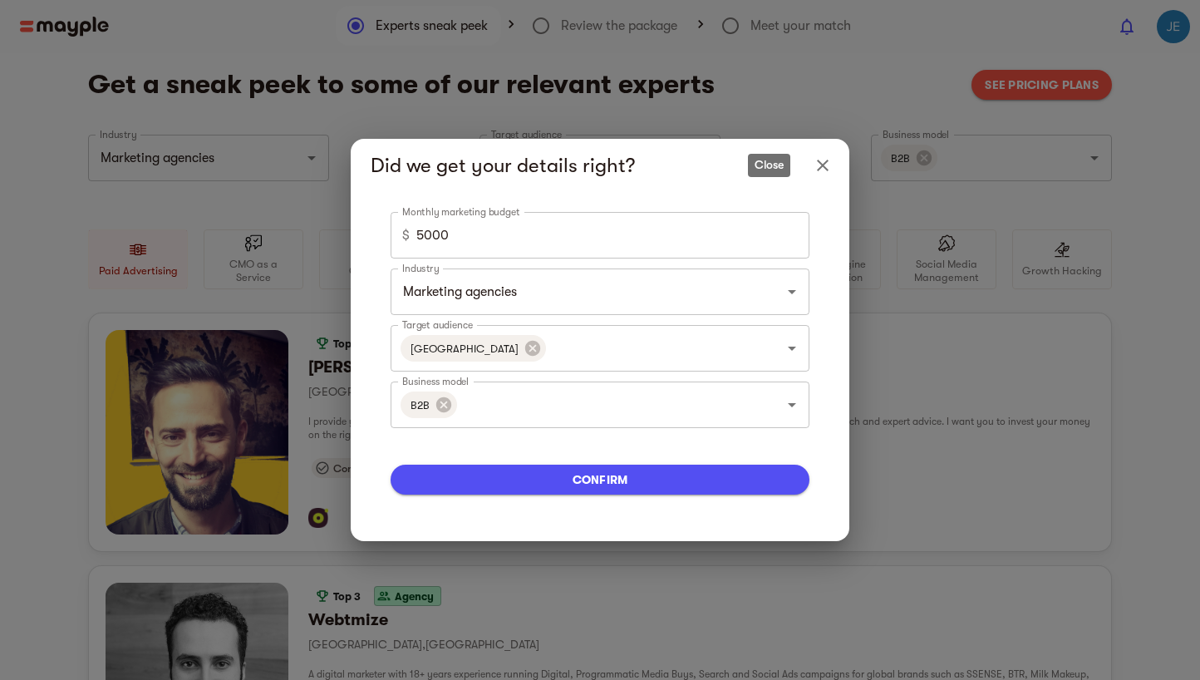
click at [817, 163] on icon "Close" at bounding box center [823, 165] width 20 height 20
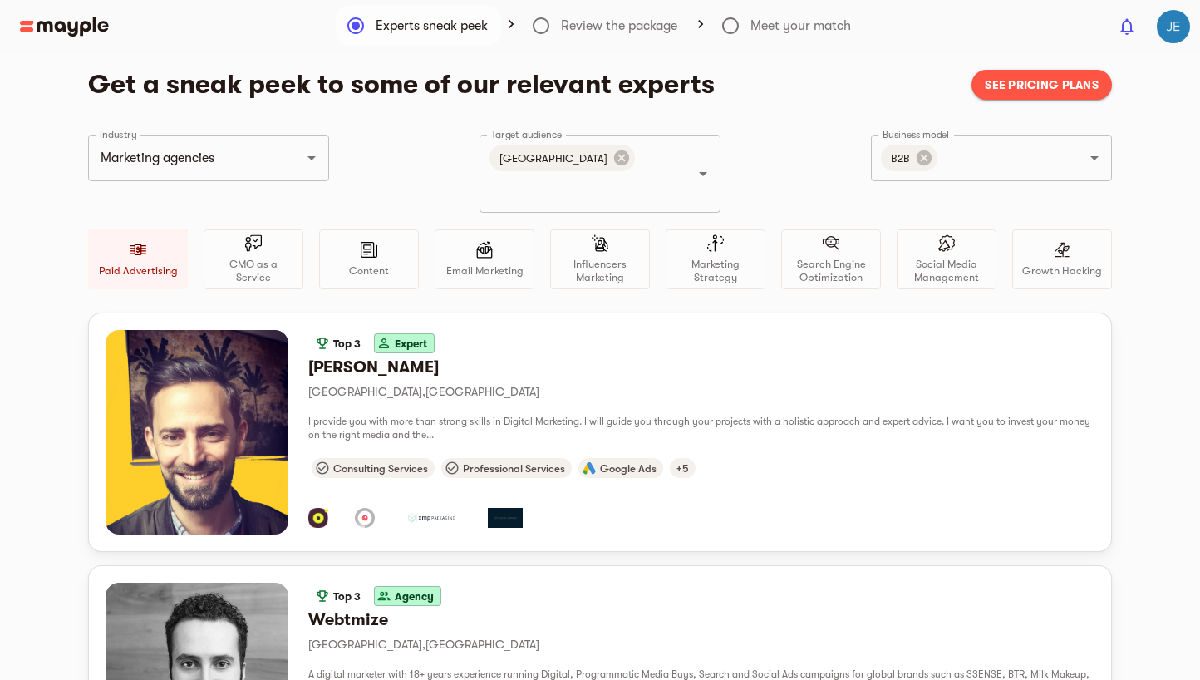
click at [71, 12] on header "0" at bounding box center [600, 26] width 1200 height 53
click at [44, 29] on img at bounding box center [64, 27] width 89 height 20
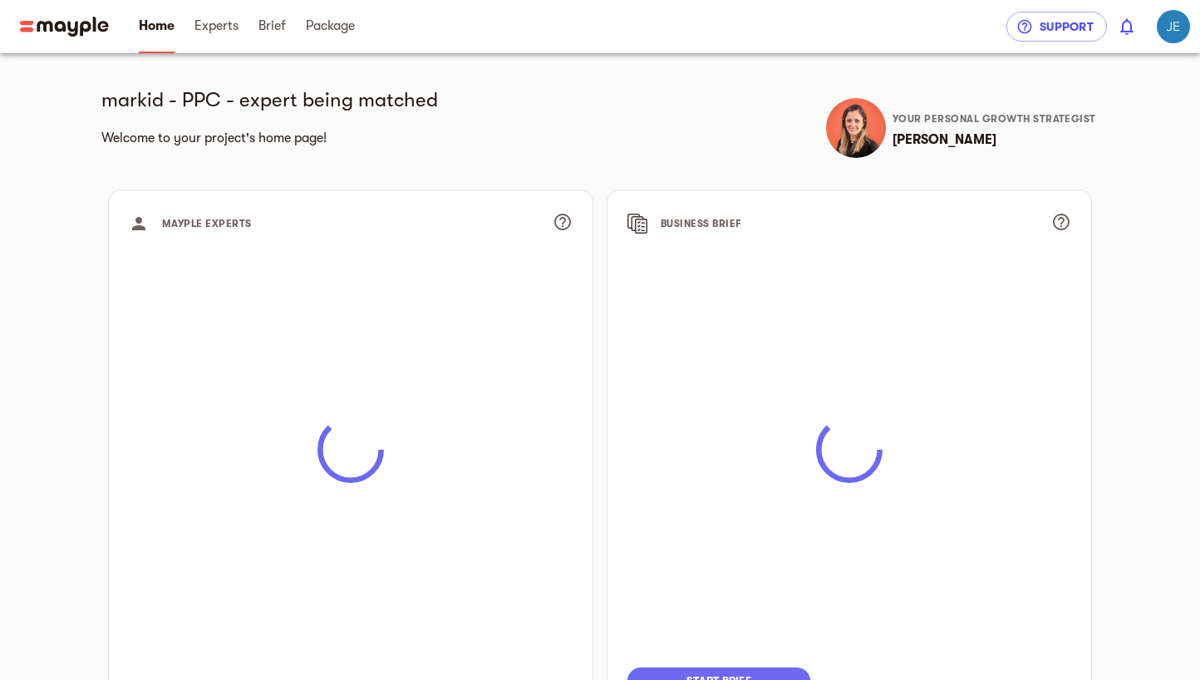
scroll to position [121, 0]
